Goal: Task Accomplishment & Management: Complete application form

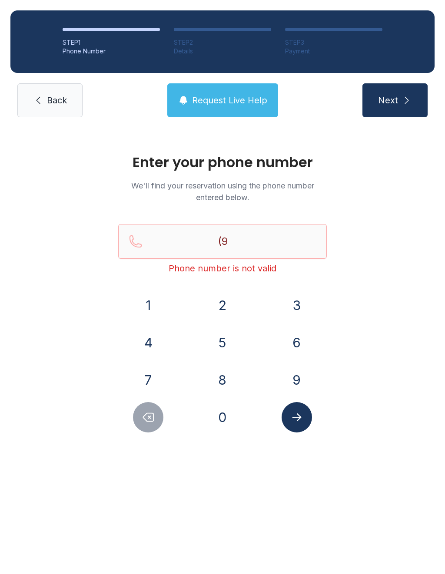
click at [142, 344] on button "4" at bounding box center [148, 343] width 30 height 30
click at [138, 309] on button "1" at bounding box center [148, 305] width 30 height 30
click at [300, 310] on button "3" at bounding box center [297, 305] width 30 height 30
click at [149, 344] on button "4" at bounding box center [148, 343] width 30 height 30
click at [223, 421] on button "0" at bounding box center [222, 417] width 30 height 30
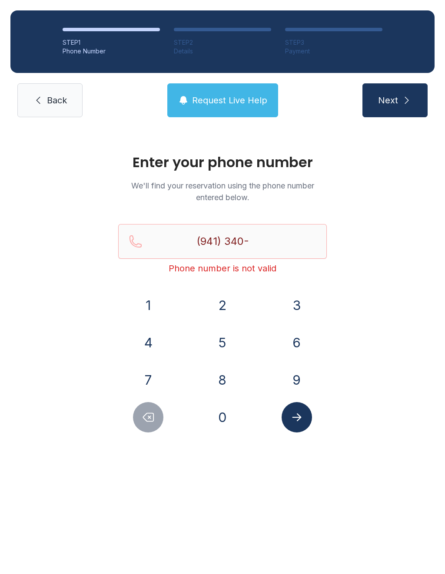
click at [302, 345] on button "6" at bounding box center [297, 343] width 30 height 30
click at [305, 384] on button "9" at bounding box center [297, 380] width 30 height 30
click at [225, 306] on button "2" at bounding box center [222, 305] width 30 height 30
type input "[PHONE_NUMBER]"
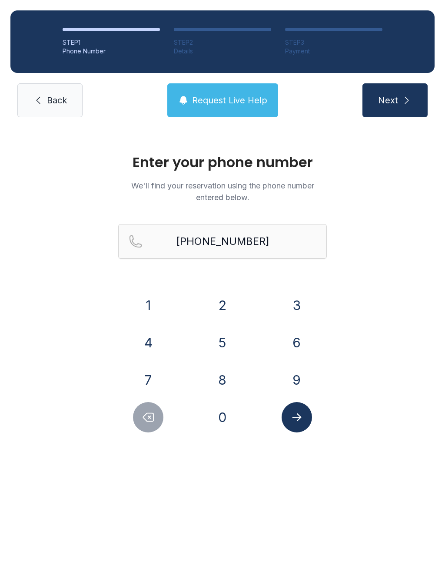
click at [303, 414] on button "Submit lookup form" at bounding box center [297, 417] width 30 height 30
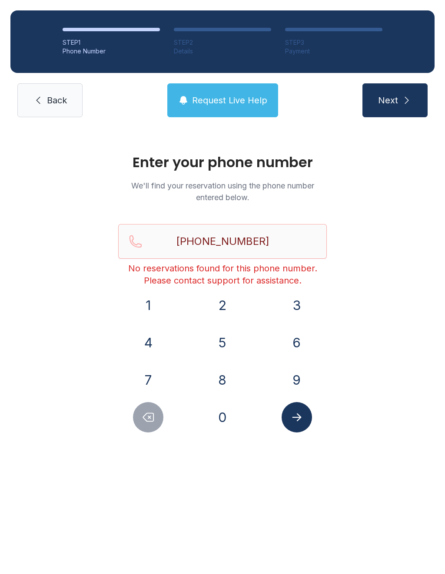
click at [63, 106] on link "Back" at bounding box center [49, 100] width 65 height 34
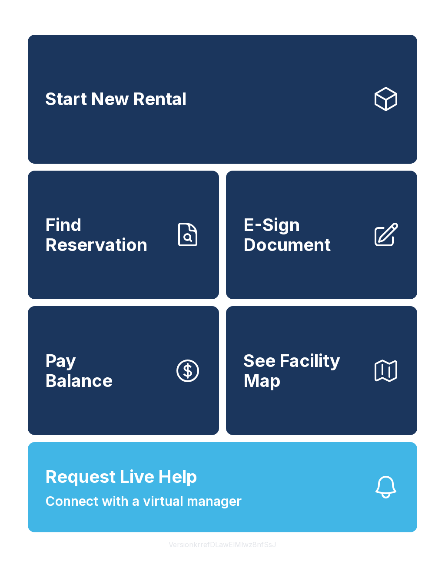
click at [63, 106] on span "Start New Rental" at bounding box center [115, 99] width 141 height 20
